Goal: Find specific page/section: Find specific page/section

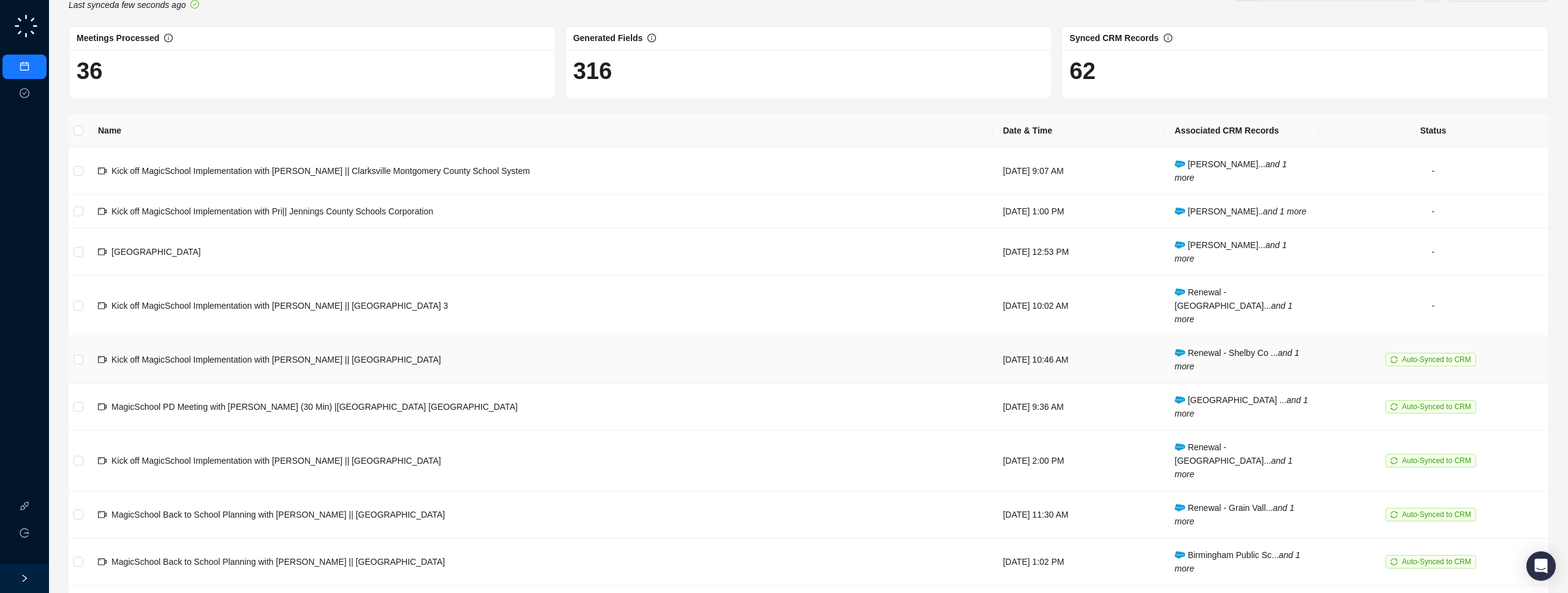
scroll to position [49, 0]
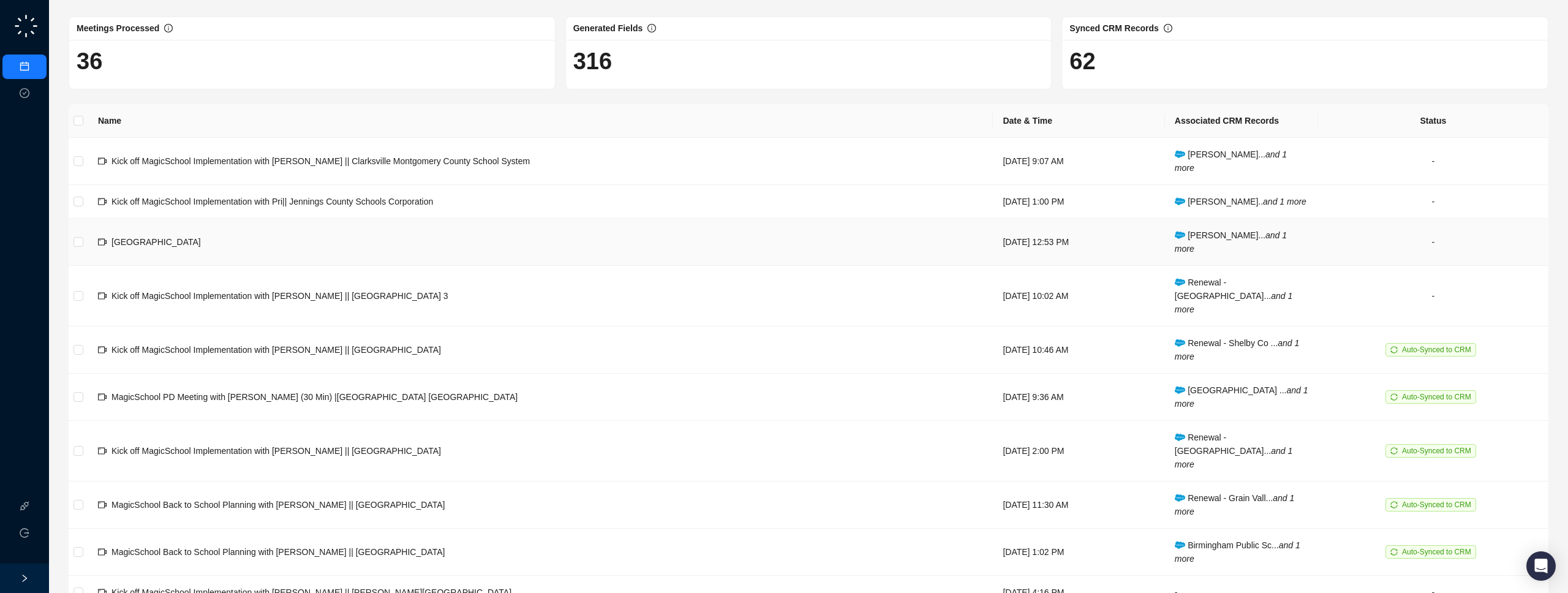
click at [1003, 261] on td "Wednesday, 08/13/25, 12:53 PM" at bounding box center [1079, 242] width 172 height 47
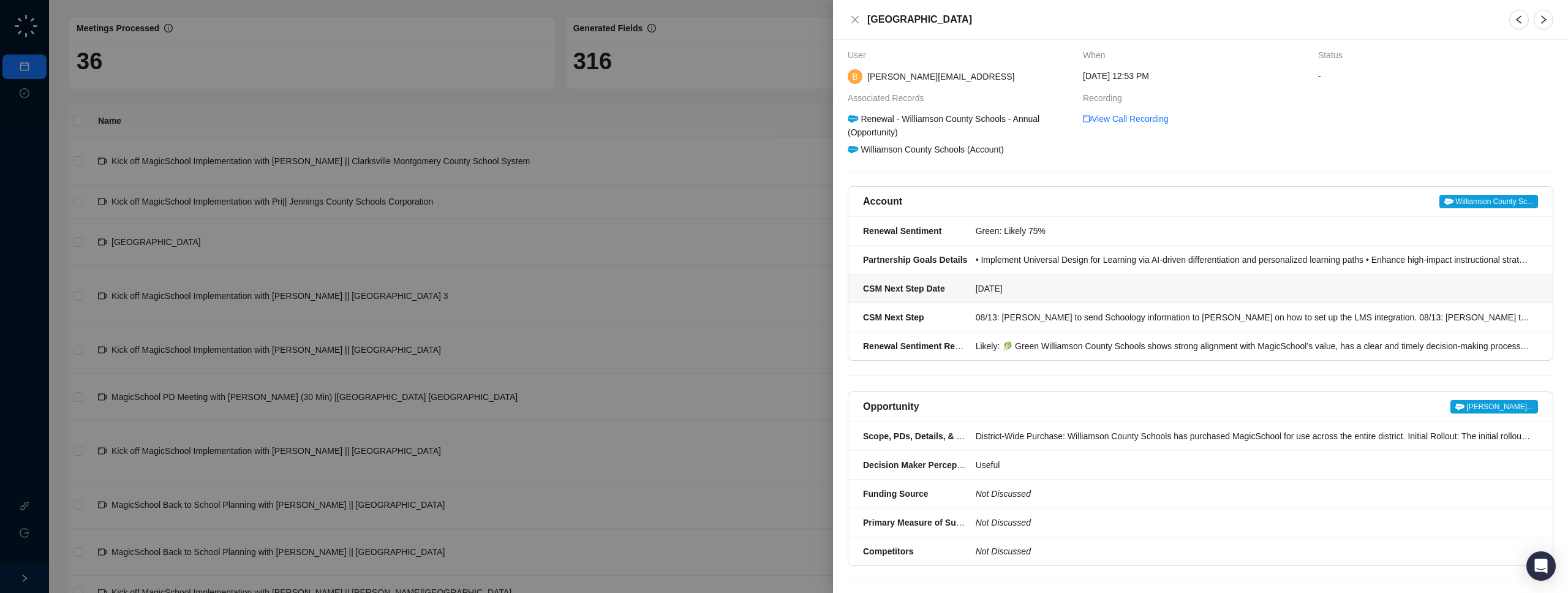
scroll to position [8, 0]
click at [580, 251] on div at bounding box center [784, 296] width 1568 height 593
